Goal: Task Accomplishment & Management: Use online tool/utility

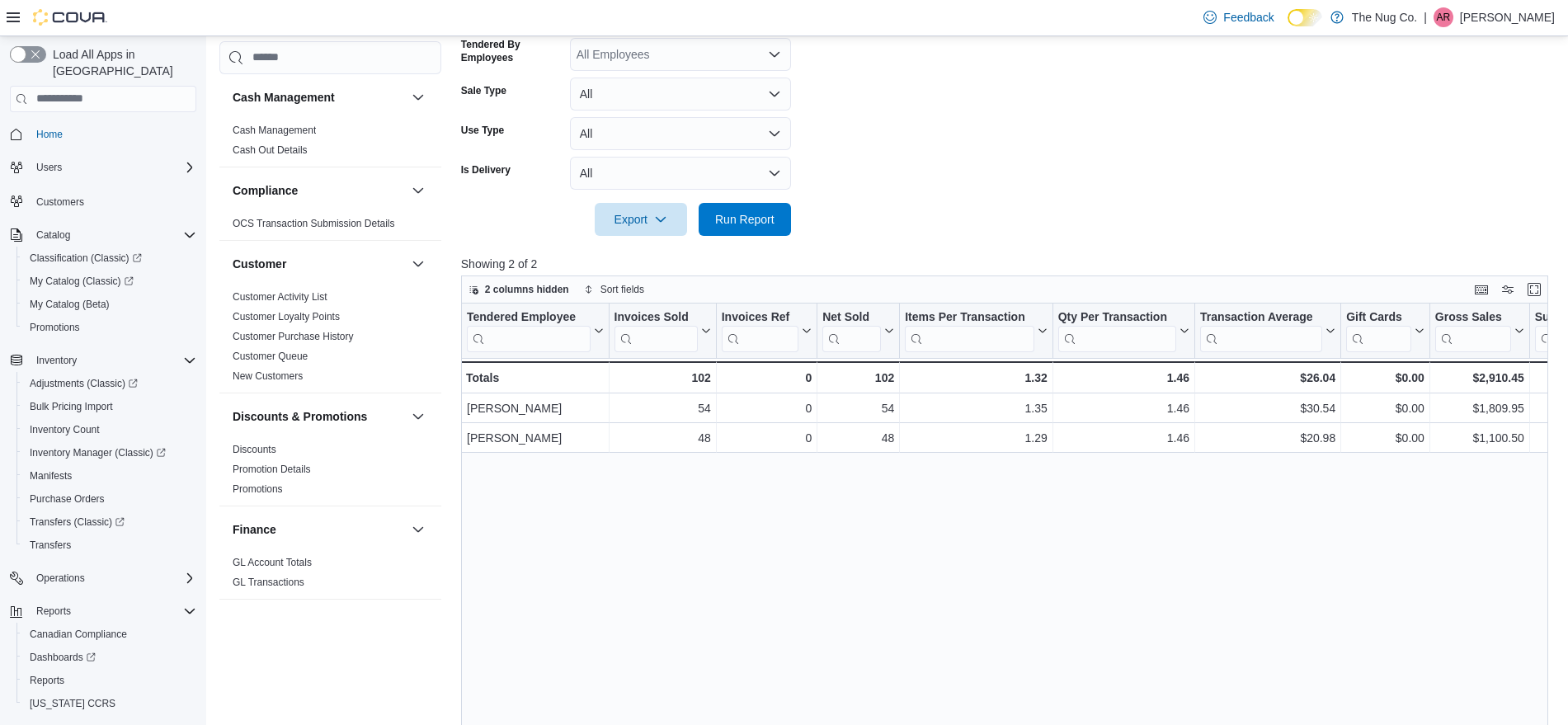
scroll to position [32, 0]
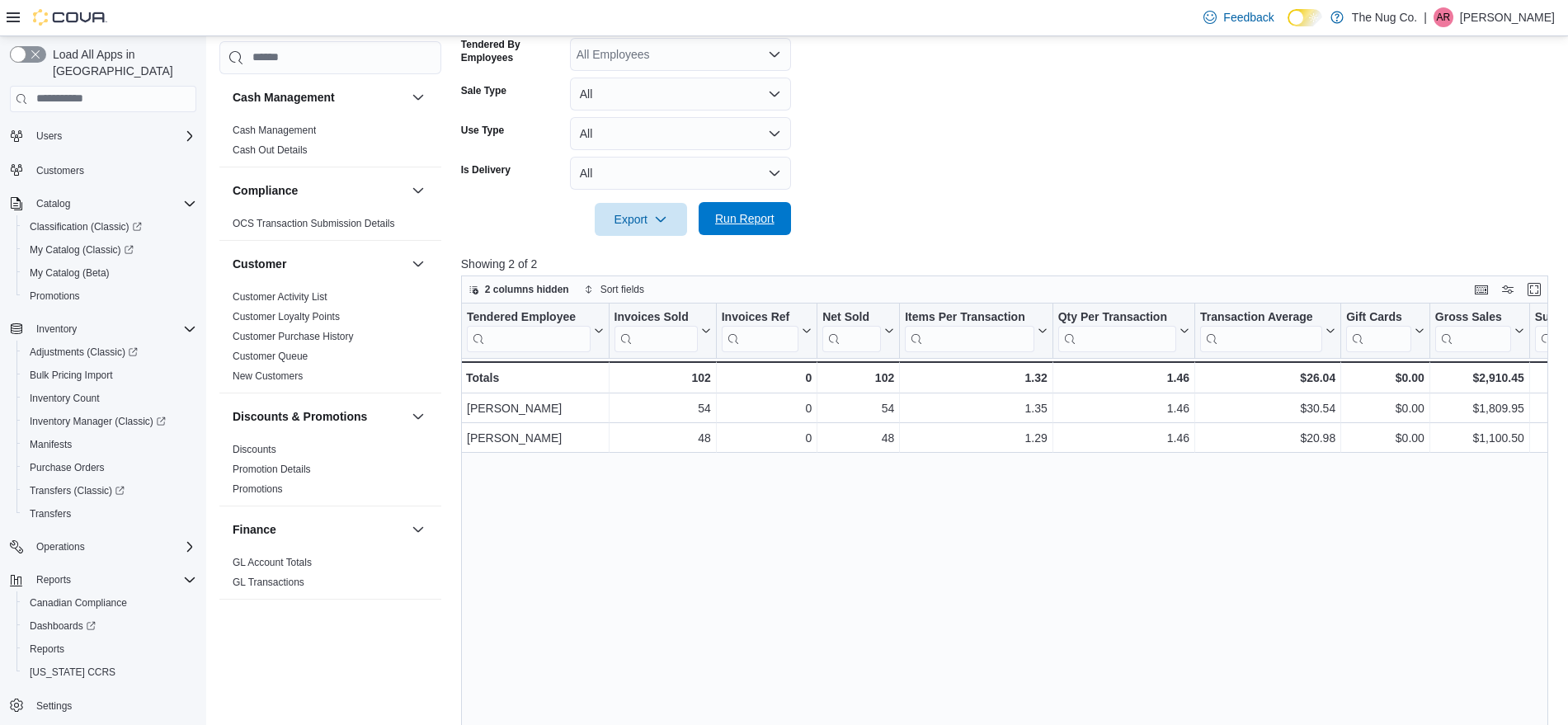
click at [739, 223] on span "Run Report" at bounding box center [745, 219] width 60 height 17
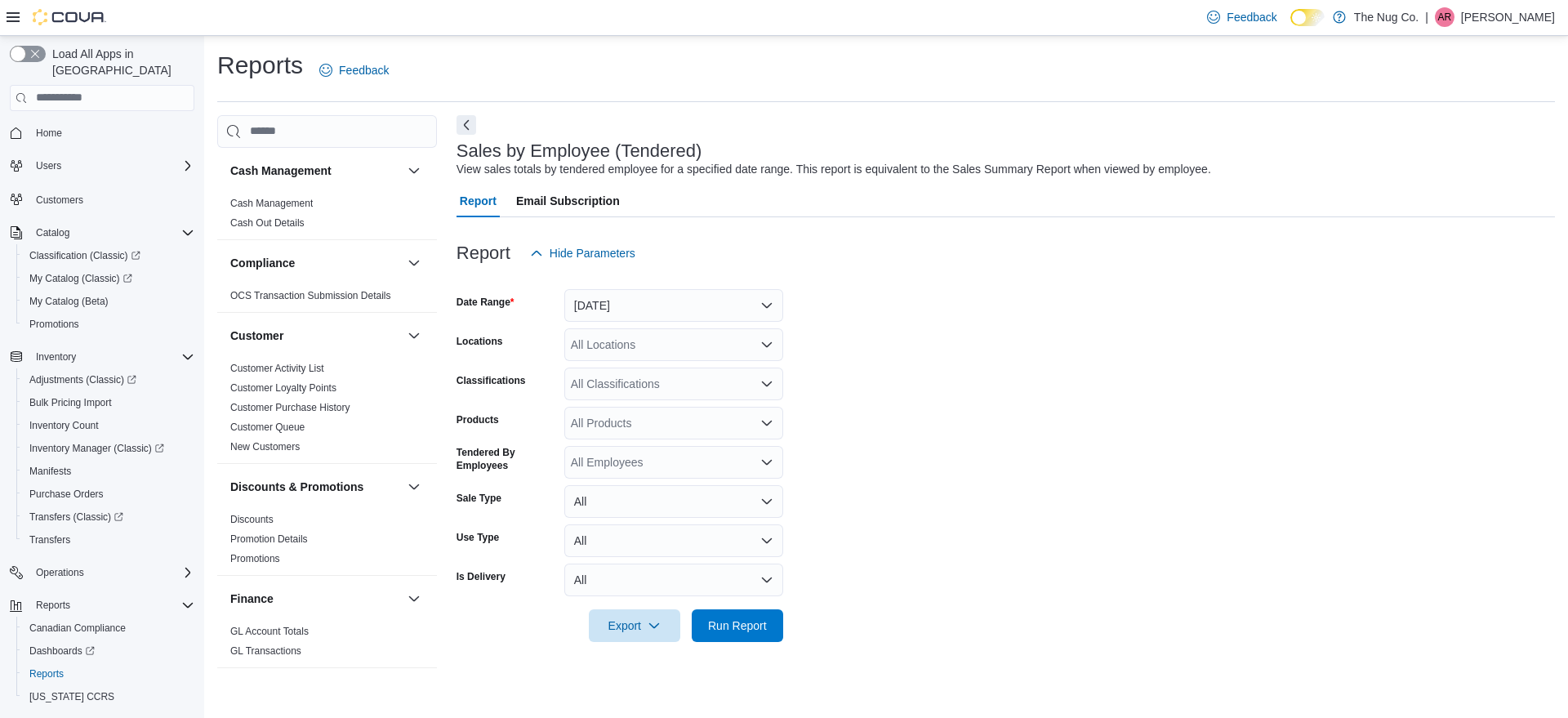
click at [11, 26] on div at bounding box center [56, 18] width 100 height 35
click at [626, 307] on button "Yesterday" at bounding box center [673, 305] width 218 height 32
click at [889, 360] on form "Date Range Yesterday Locations All Locations Classifications All Classification…" at bounding box center [1005, 455] width 1098 height 372
click at [738, 618] on span "Run Report" at bounding box center [737, 625] width 59 height 17
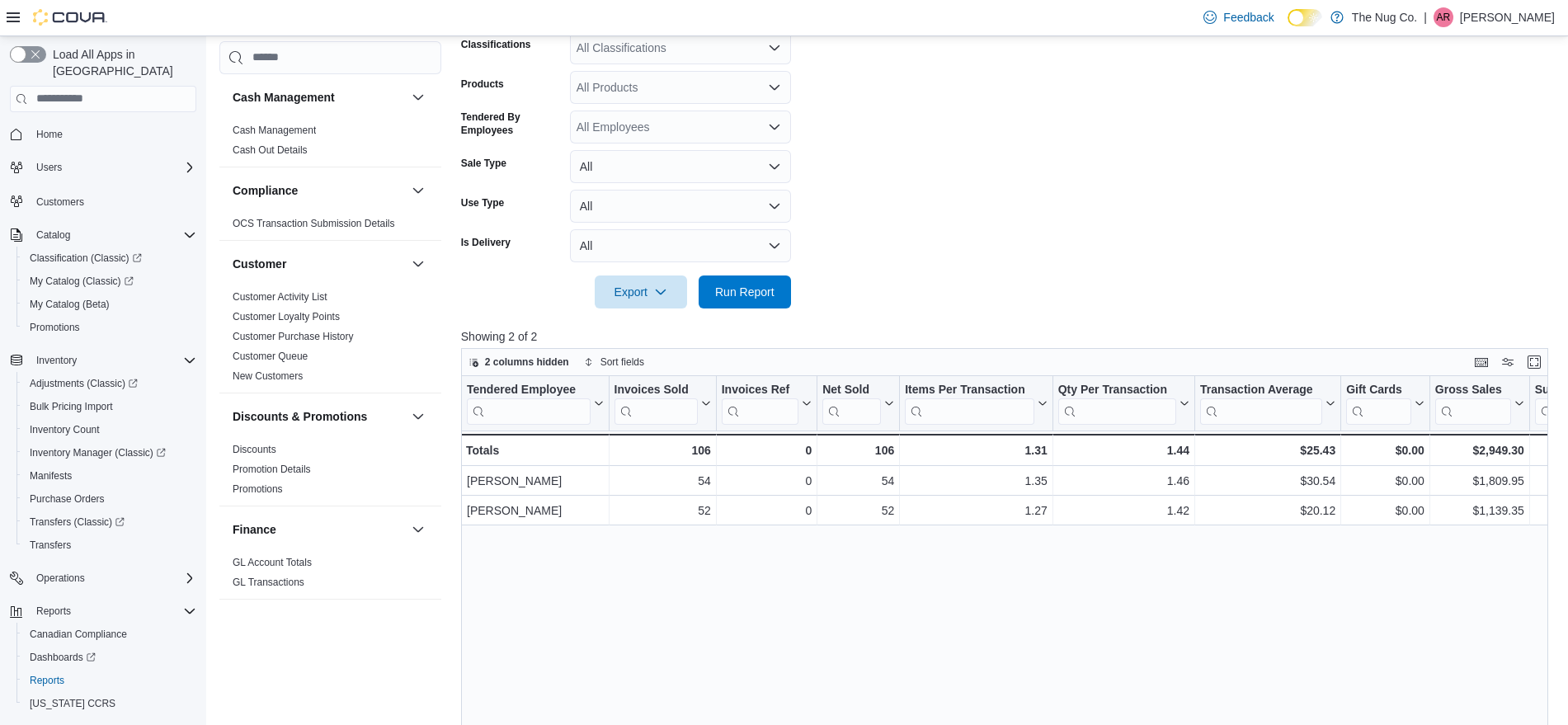
scroll to position [103, 0]
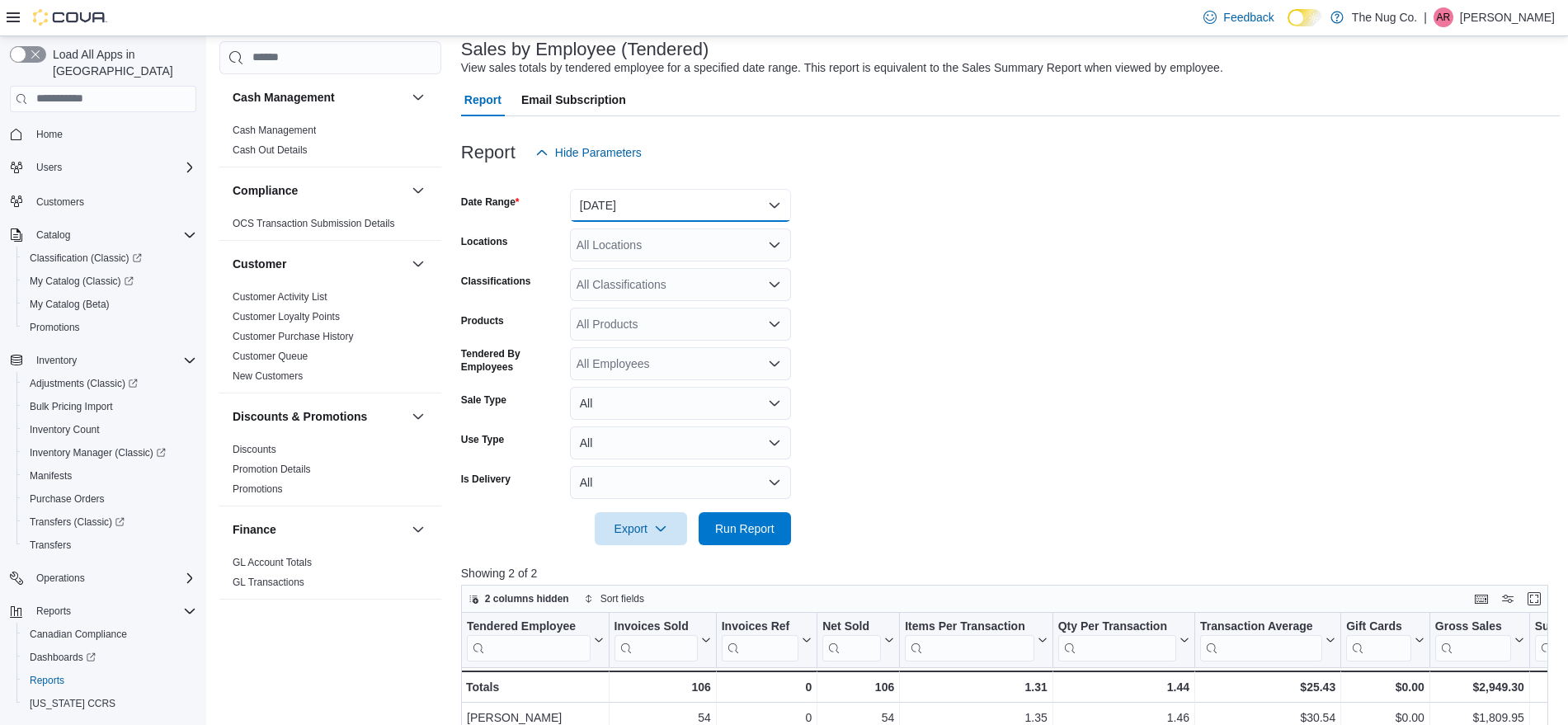
click at [735, 192] on button "Yesterday" at bounding box center [680, 205] width 221 height 33
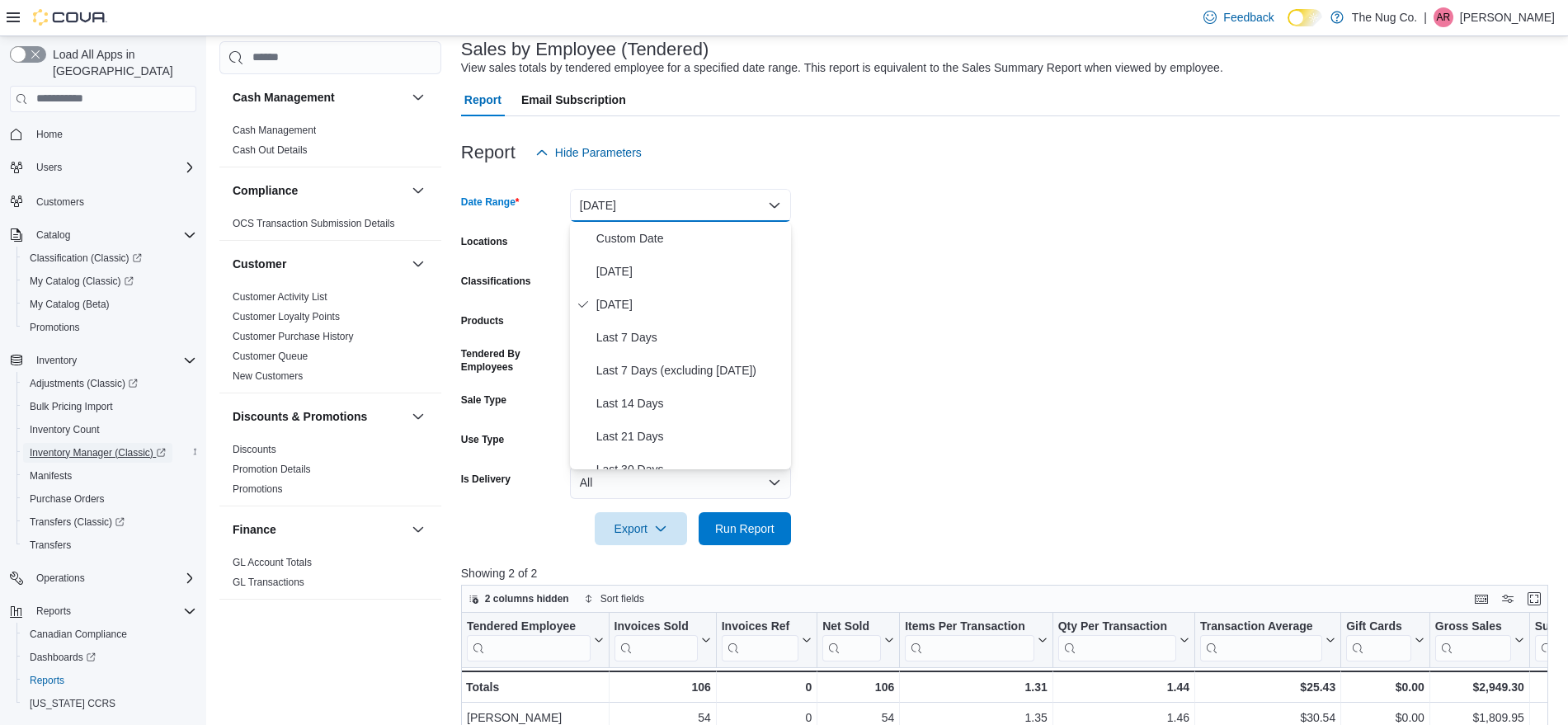
click at [76, 446] on span "Inventory Manager (Classic)" at bounding box center [98, 452] width 136 height 13
